Goal: Task Accomplishment & Management: Manage account settings

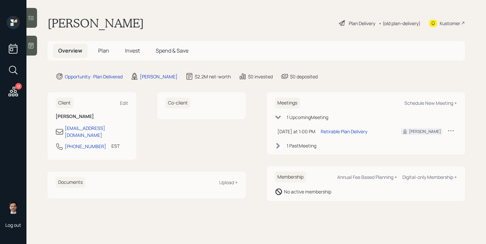
click at [104, 54] on span "Plan" at bounding box center [103, 50] width 11 height 7
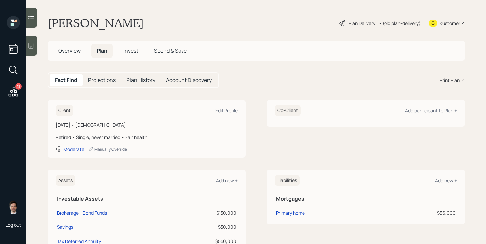
click at [356, 26] on div "Plan Delivery" at bounding box center [362, 23] width 26 height 7
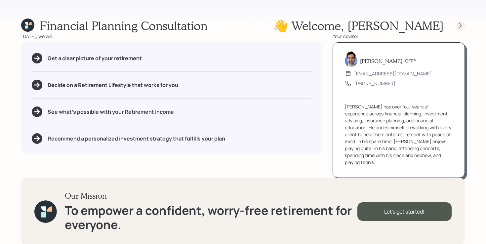
click at [462, 25] on icon at bounding box center [460, 25] width 7 height 7
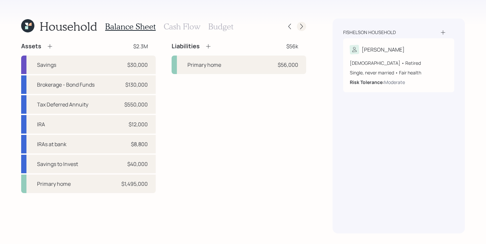
click at [304, 29] on icon at bounding box center [301, 26] width 7 height 7
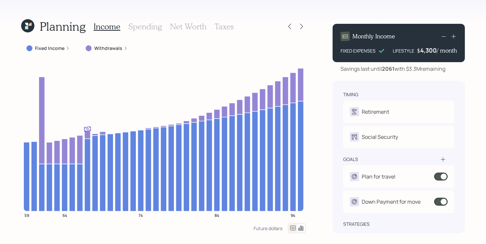
click at [304, 29] on icon at bounding box center [301, 26] width 7 height 7
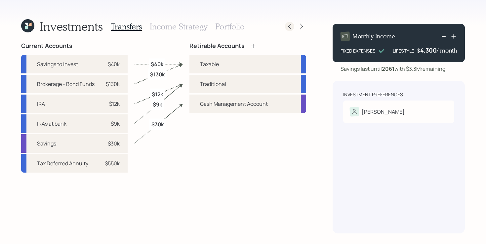
click at [293, 27] on div at bounding box center [289, 26] width 9 height 9
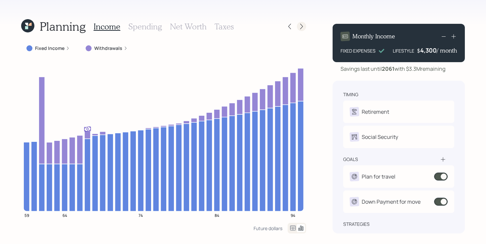
click at [297, 26] on div at bounding box center [301, 26] width 9 height 9
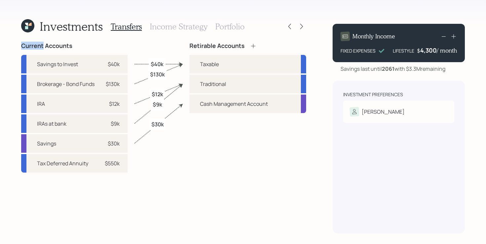
click at [297, 26] on div at bounding box center [301, 26] width 9 height 9
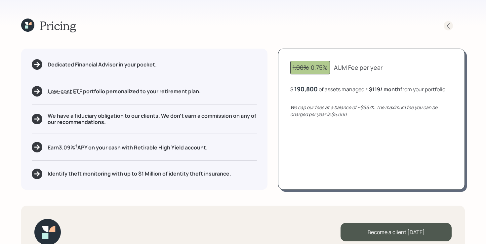
click at [448, 26] on icon at bounding box center [448, 25] width 7 height 7
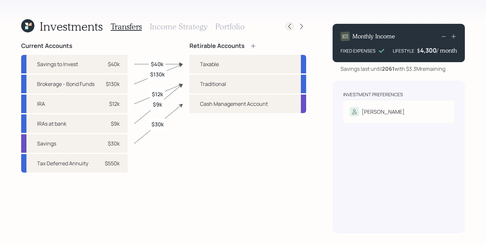
click at [287, 29] on icon at bounding box center [289, 26] width 7 height 7
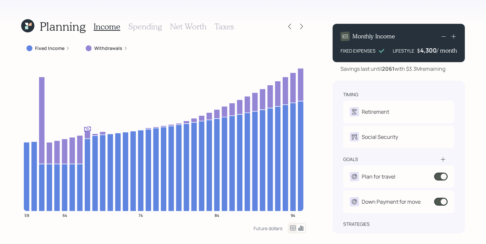
click at [287, 29] on icon at bounding box center [289, 26] width 7 height 7
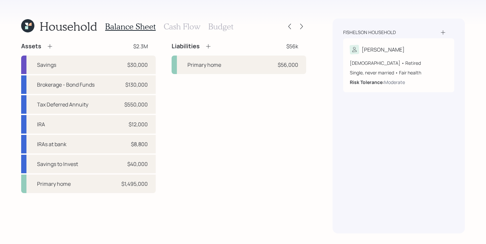
click at [280, 106] on div "Liabilities $56k Primary home $56,000" at bounding box center [239, 117] width 134 height 151
click at [181, 26] on h3 "Cash Flow" at bounding box center [182, 27] width 37 height 10
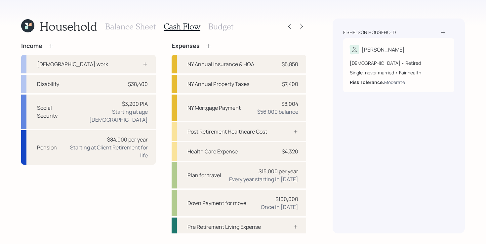
scroll to position [7, 0]
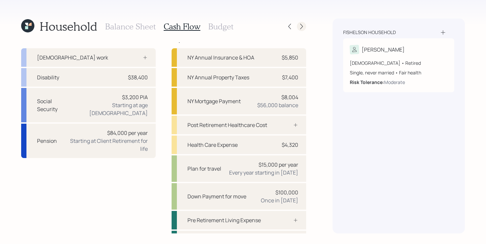
click at [300, 27] on icon at bounding box center [301, 26] width 7 height 7
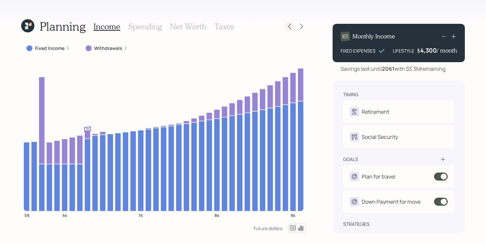
click at [290, 28] on icon at bounding box center [289, 26] width 7 height 7
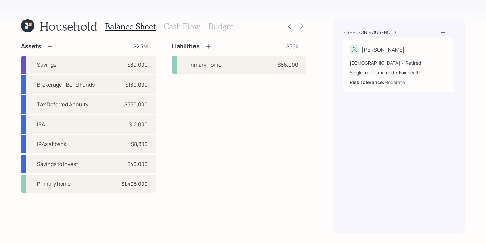
click at [178, 23] on h3 "Cash Flow" at bounding box center [182, 27] width 37 height 10
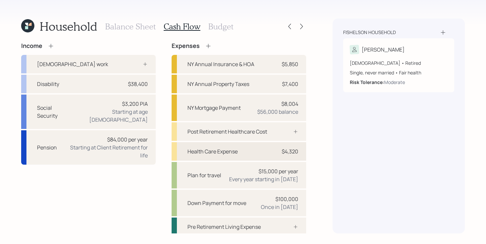
scroll to position [22, 0]
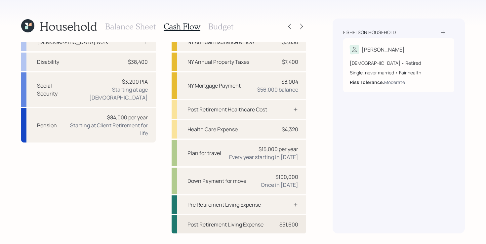
click at [212, 223] on div "Post Retirement Living Expense" at bounding box center [225, 224] width 76 height 8
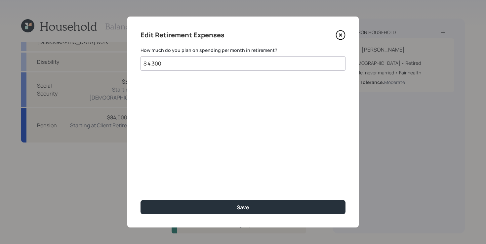
click at [340, 36] on icon at bounding box center [340, 35] width 10 height 10
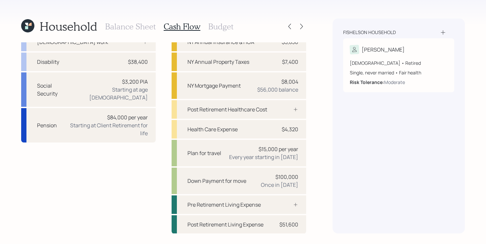
click at [213, 27] on h3 "Budget" at bounding box center [220, 27] width 25 height 10
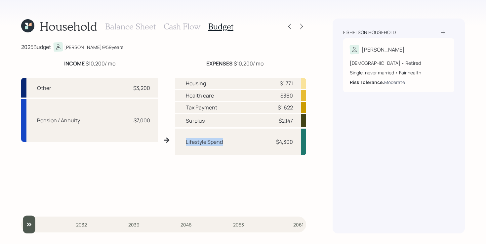
drag, startPoint x: 185, startPoint y: 141, endPoint x: 237, endPoint y: 145, distance: 52.7
click at [237, 145] on div "Lifestyle Spend $4,300" at bounding box center [240, 142] width 131 height 26
click at [181, 28] on h3 "Cash Flow" at bounding box center [182, 27] width 37 height 10
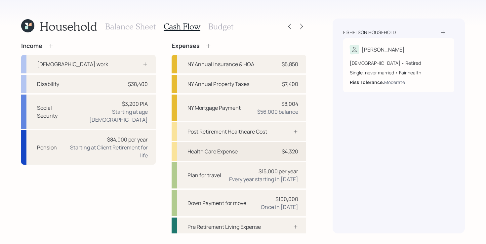
scroll to position [22, 0]
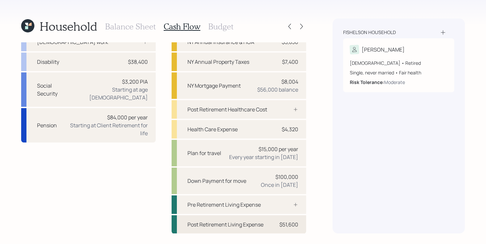
click at [224, 229] on div "Post Retirement Living Expense $51,600" at bounding box center [239, 224] width 134 height 19
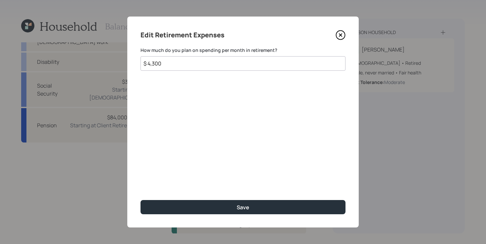
click at [193, 65] on input "$ 4,300" at bounding box center [242, 63] width 205 height 15
type input "$ 6,000"
click at [140, 200] on button "Save" at bounding box center [242, 207] width 205 height 14
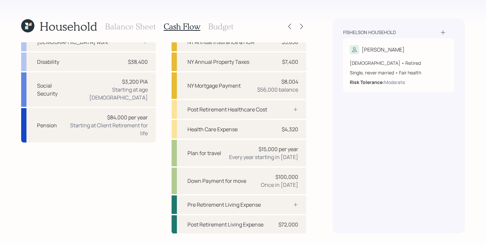
click at [226, 28] on h3 "Budget" at bounding box center [220, 27] width 25 height 10
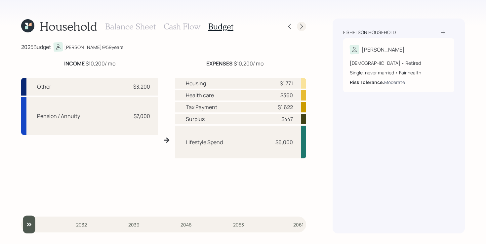
click at [303, 31] on div at bounding box center [295, 26] width 21 height 9
click at [302, 27] on icon at bounding box center [301, 27] width 3 height 6
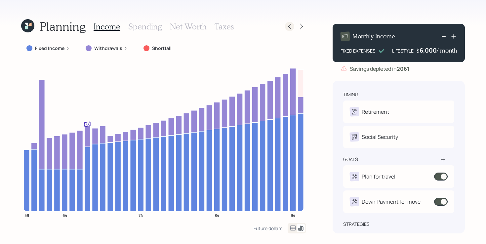
click at [289, 27] on icon at bounding box center [289, 27] width 3 height 6
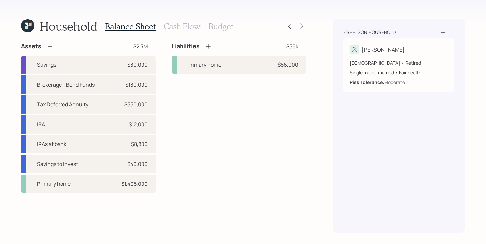
click at [221, 27] on h3 "Budget" at bounding box center [220, 27] width 25 height 10
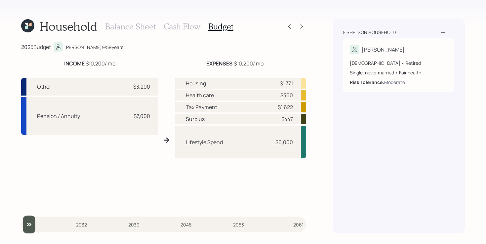
click at [182, 25] on h3 "Cash Flow" at bounding box center [182, 27] width 37 height 10
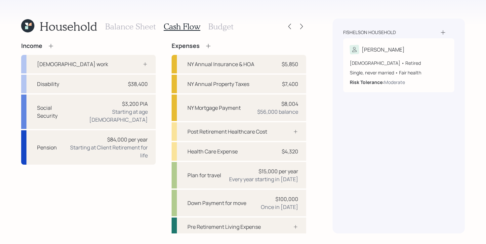
click at [139, 27] on h3 "Balance Sheet" at bounding box center [130, 27] width 51 height 10
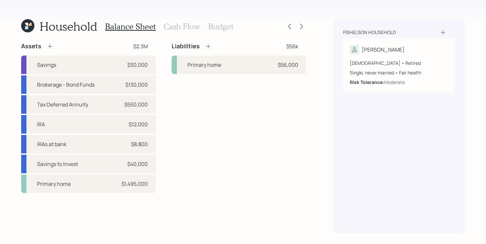
click at [169, 107] on div "Assets $2.3M Savings $30,000 Brokerage - Bond Funds $130,000 Tax Deferred Annui…" at bounding box center [163, 117] width 285 height 151
click at [301, 29] on icon at bounding box center [301, 26] width 7 height 7
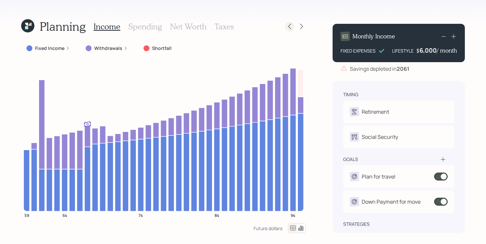
click at [291, 27] on icon at bounding box center [289, 26] width 7 height 7
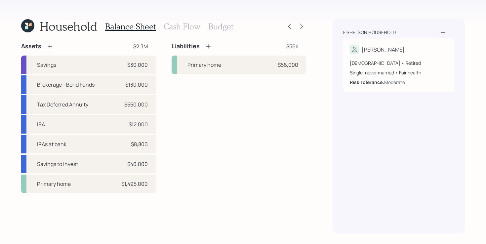
click at [188, 29] on h3 "Cash Flow" at bounding box center [182, 27] width 37 height 10
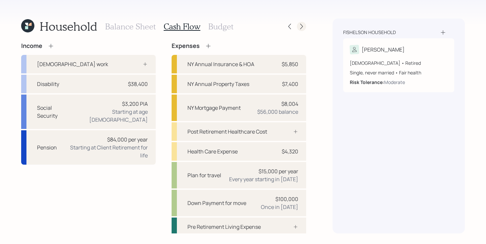
click at [302, 26] on icon at bounding box center [301, 27] width 3 height 6
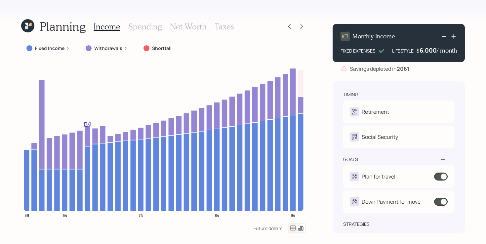
click at [302, 26] on icon at bounding box center [301, 27] width 3 height 6
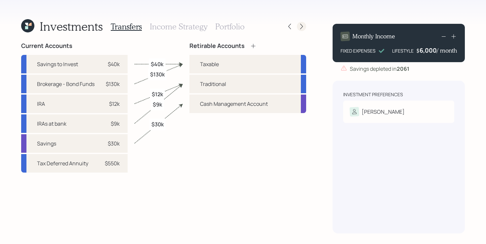
click at [301, 26] on icon at bounding box center [301, 26] width 7 height 7
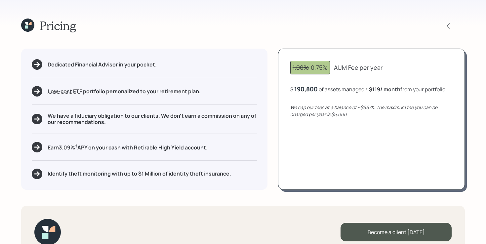
click at [301, 26] on div "Pricing" at bounding box center [242, 26] width 443 height 14
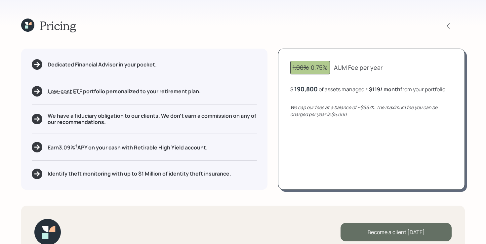
click at [402, 231] on div "Become a client today" at bounding box center [395, 232] width 111 height 19
click at [389, 234] on div "Become a client today" at bounding box center [395, 232] width 111 height 19
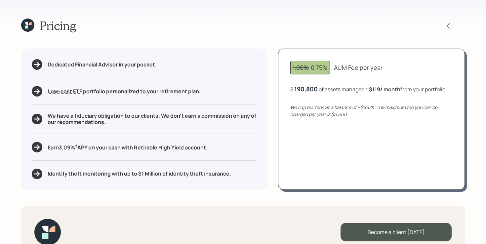
click at [402, 206] on div "Become a client today" at bounding box center [242, 232] width 443 height 53
click at [398, 211] on div "Become a client today" at bounding box center [242, 232] width 443 height 53
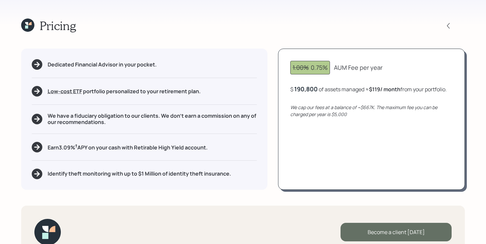
click at [396, 233] on div "Become a client today" at bounding box center [395, 232] width 111 height 19
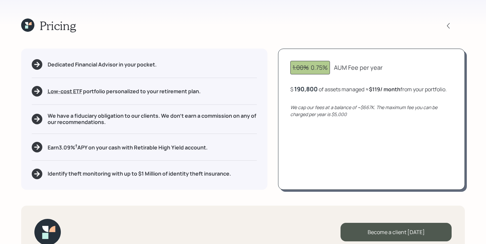
click at [396, 190] on div "Pricing Dedicated Financial Advisor in your pocket. Low-cost ETF Retirable uses…" at bounding box center [243, 122] width 486 height 244
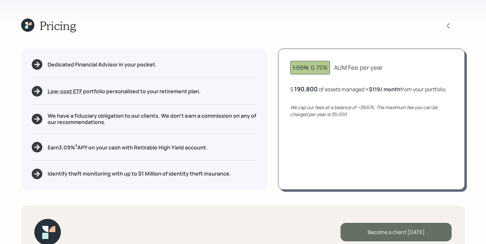
click at [402, 229] on div "Become a client today" at bounding box center [395, 232] width 111 height 19
click at [395, 231] on div "Become a client [DATE]" at bounding box center [395, 232] width 111 height 19
click at [390, 232] on div "Become a client [DATE]" at bounding box center [395, 232] width 111 height 19
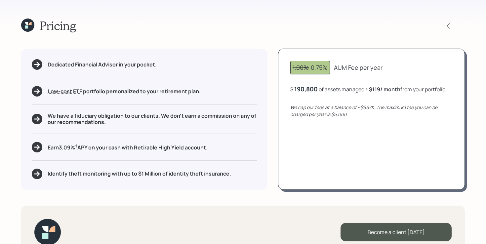
click at [372, 201] on div "Pricing Dedicated Financial Advisor in your pocket. Low-cost ETF Retirable uses…" at bounding box center [243, 122] width 486 height 244
click at [449, 27] on icon at bounding box center [448, 25] width 7 height 7
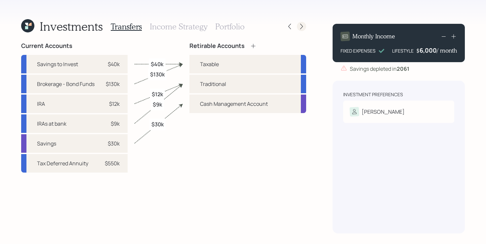
click at [302, 26] on icon at bounding box center [301, 26] width 7 height 7
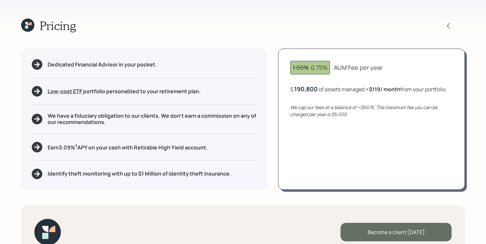
click at [380, 224] on div "Become a client today" at bounding box center [395, 232] width 111 height 19
click at [376, 233] on div "Go to Altruist" at bounding box center [395, 232] width 111 height 19
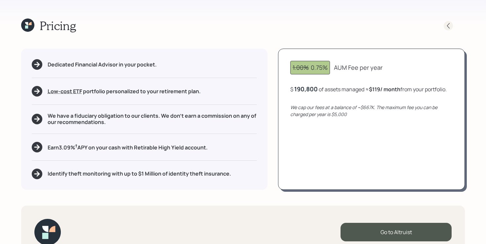
click at [450, 25] on icon at bounding box center [448, 25] width 7 height 7
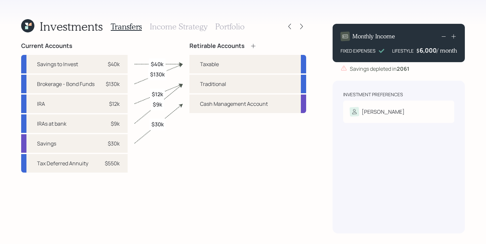
click at [29, 26] on icon at bounding box center [27, 25] width 13 height 13
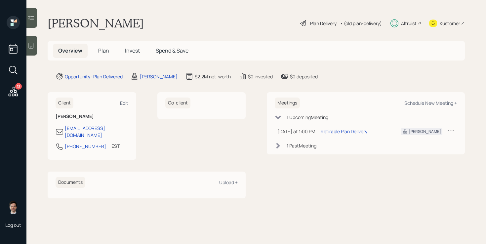
click at [102, 54] on span "Plan" at bounding box center [103, 50] width 11 height 7
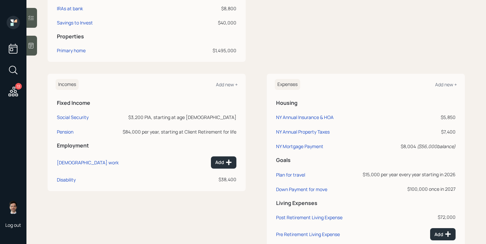
scroll to position [262, 0]
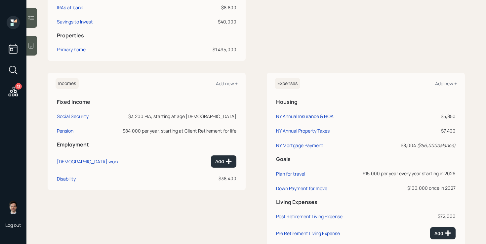
click at [253, 125] on div "Incomes Add new + Fixed Income Social Security $3,200 PIA, starting at age 67 P…" at bounding box center [256, 184] width 417 height 222
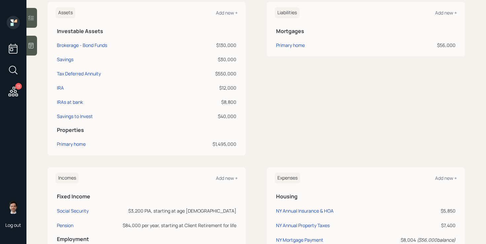
scroll to position [0, 0]
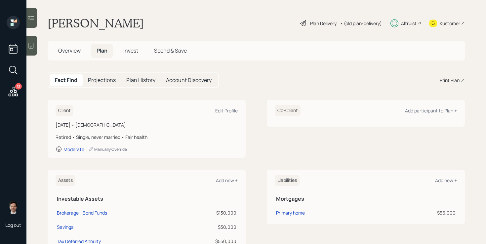
click at [71, 51] on span "Overview" at bounding box center [69, 50] width 22 height 7
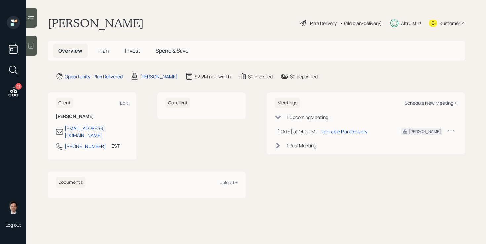
click at [432, 105] on div "Schedule New Meeting +" at bounding box center [430, 103] width 53 height 6
select select "ef6b64e1-8f62-4a74-b865-a7df4b35b836"
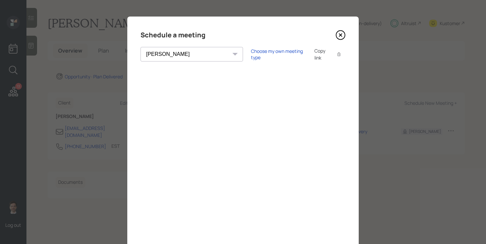
click at [342, 36] on icon at bounding box center [340, 35] width 3 height 3
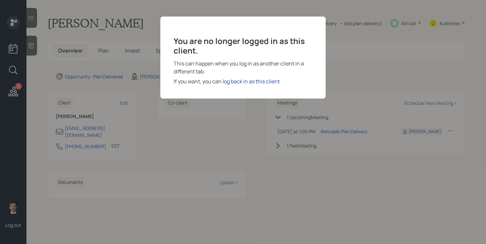
click at [237, 79] on div "log back in as this client" at bounding box center [250, 81] width 57 height 8
